Goal: Navigation & Orientation: Find specific page/section

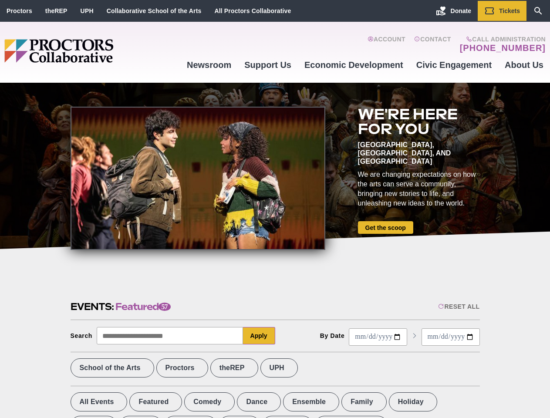
click at [275, 209] on div at bounding box center [198, 178] width 255 height 143
click at [458, 306] on div "Reset All" at bounding box center [458, 306] width 41 height 7
click at [259, 336] on button "Apply" at bounding box center [259, 335] width 32 height 17
